Goal: Check status: Check status

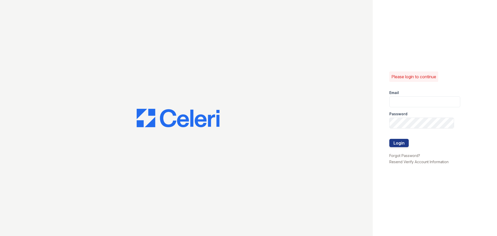
type input "renewannarbor@trinity-pm.com"
click at [402, 138] on div at bounding box center [424, 133] width 71 height 10
click at [402, 140] on button "Login" at bounding box center [398, 143] width 19 height 8
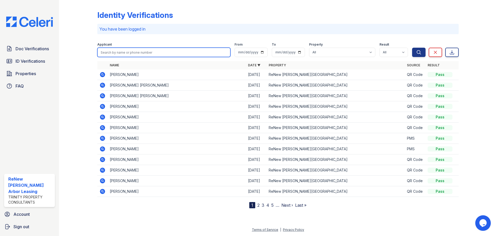
click at [167, 51] on input "search" at bounding box center [163, 52] width 133 height 9
type input "niriman"
click at [412, 48] on button "Search" at bounding box center [418, 52] width 13 height 9
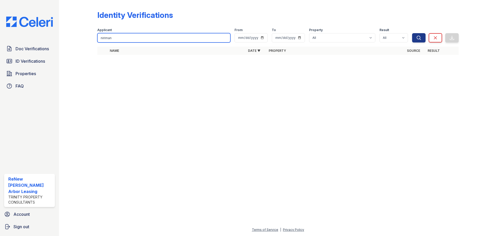
drag, startPoint x: 129, startPoint y: 36, endPoint x: 89, endPoint y: 38, distance: 39.6
click at [90, 38] on div "Identity Verifications Filter Applicant [GEOGRAPHIC_DATA] From To Property All …" at bounding box center [277, 34] width 421 height 68
type input "nariman"
click at [412, 33] on button "Search" at bounding box center [418, 37] width 13 height 9
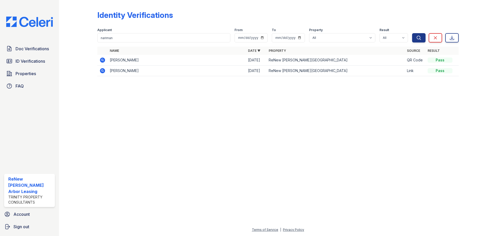
click at [103, 60] on icon at bounding box center [101, 59] width 1 height 1
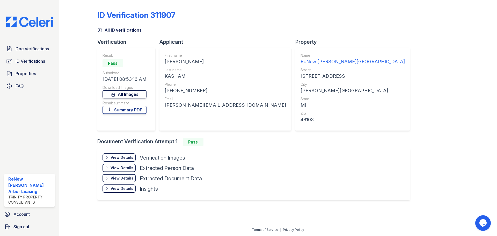
click at [125, 94] on link "All Images" at bounding box center [124, 94] width 44 height 8
click at [30, 63] on span "ID Verifications" at bounding box center [31, 61] width 30 height 6
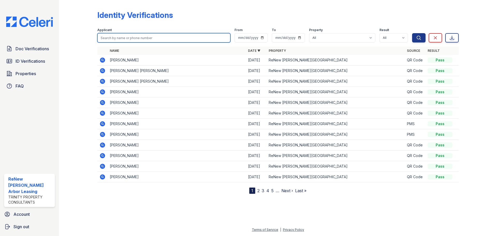
click at [129, 40] on input "search" at bounding box center [163, 37] width 133 height 9
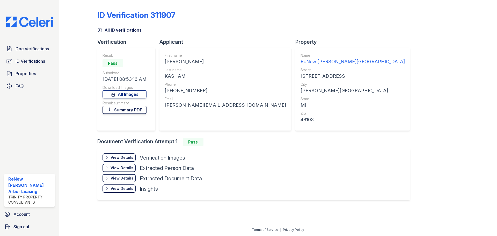
click at [126, 109] on link "Summary PDF" at bounding box center [124, 110] width 44 height 8
click at [34, 47] on span "Doc Verifications" at bounding box center [32, 49] width 33 height 6
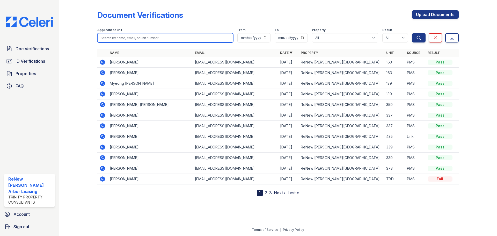
click at [141, 40] on input "search" at bounding box center [165, 37] width 136 height 9
type input "Nariman"
click at [412, 33] on button "Search" at bounding box center [418, 37] width 13 height 9
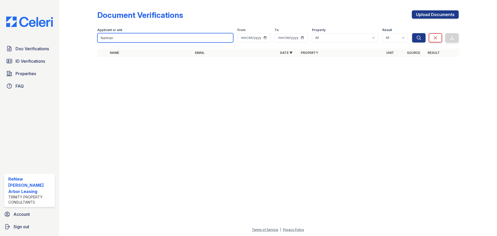
click at [160, 38] on input "Nariman" at bounding box center [165, 37] width 136 height 9
